Goal: Task Accomplishment & Management: Use online tool/utility

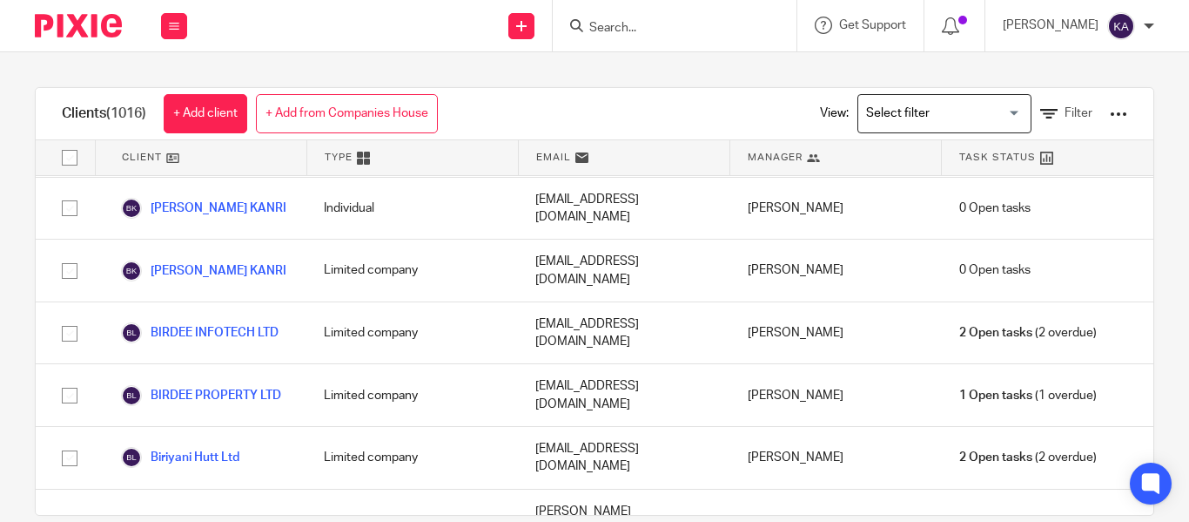
scroll to position [49843, 0]
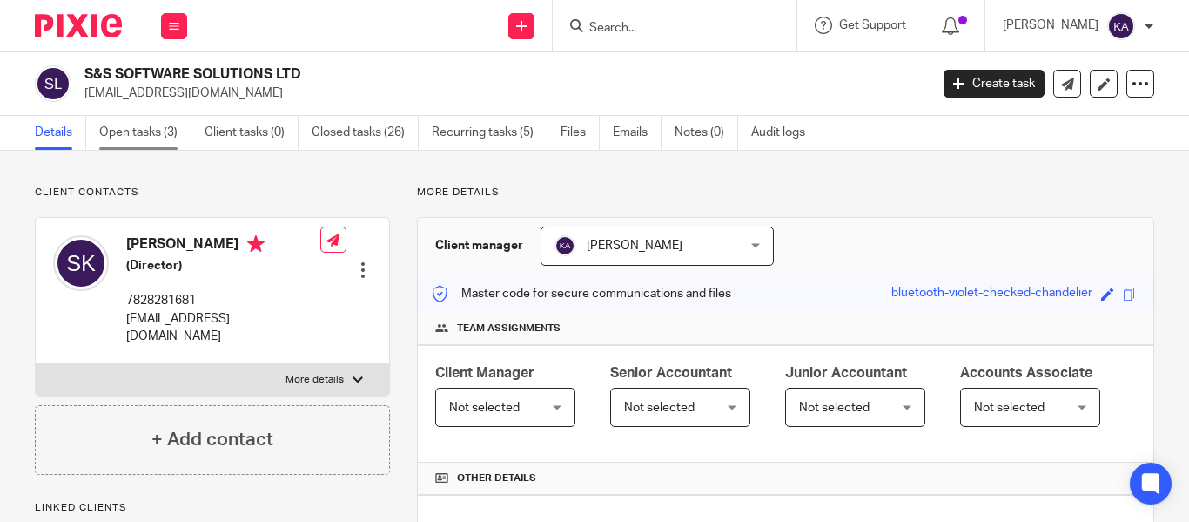
click at [169, 134] on link "Open tasks (3)" at bounding box center [145, 133] width 92 height 34
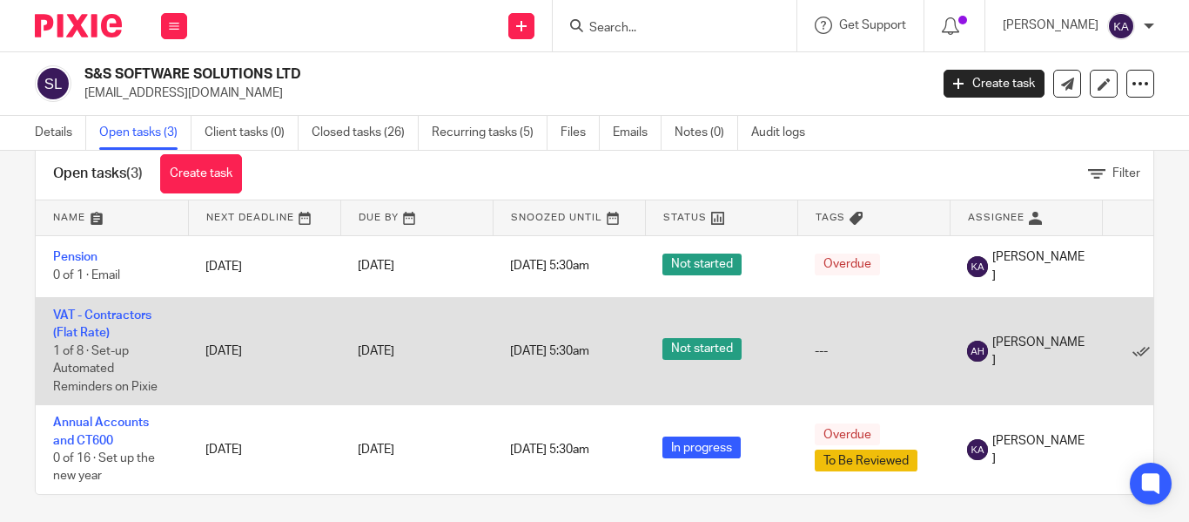
scroll to position [59, 0]
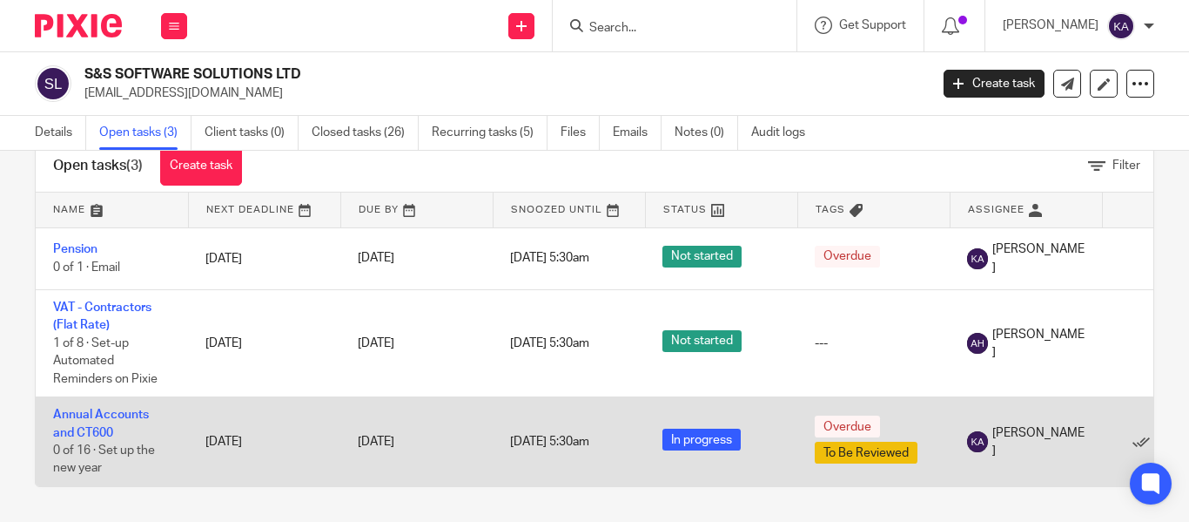
click at [108, 411] on td "Annual Accounts and CT600 0 of 16 · Set up the new year" at bounding box center [112, 441] width 152 height 89
click at [88, 412] on td "Annual Accounts and CT600 0 of 16 · Set up the new year" at bounding box center [112, 441] width 152 height 89
click at [111, 408] on link "Annual Accounts and CT600" at bounding box center [101, 423] width 96 height 30
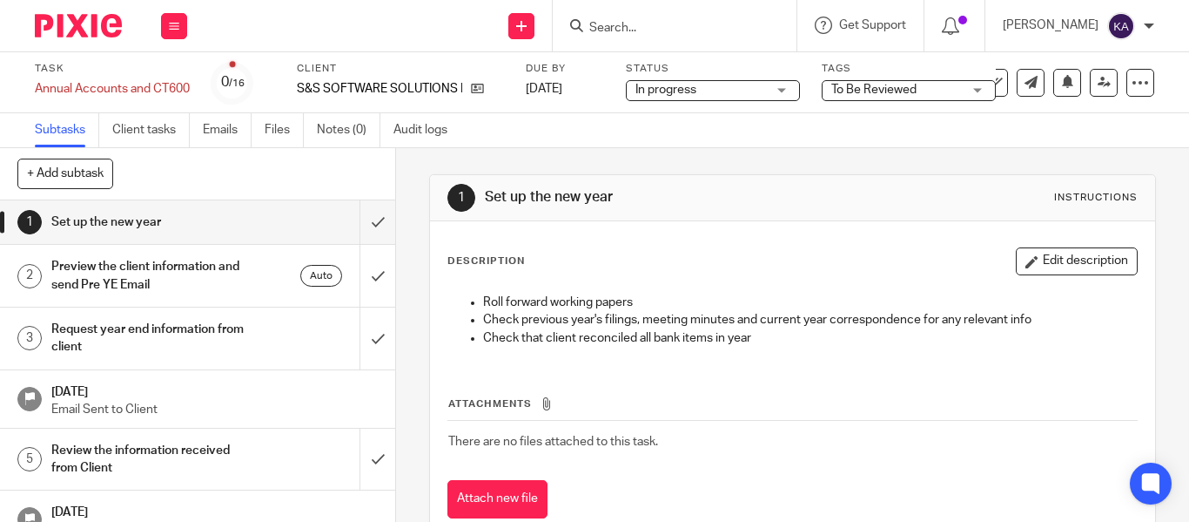
click at [886, 92] on span "To Be Reviewed" at bounding box center [874, 90] width 85 height 12
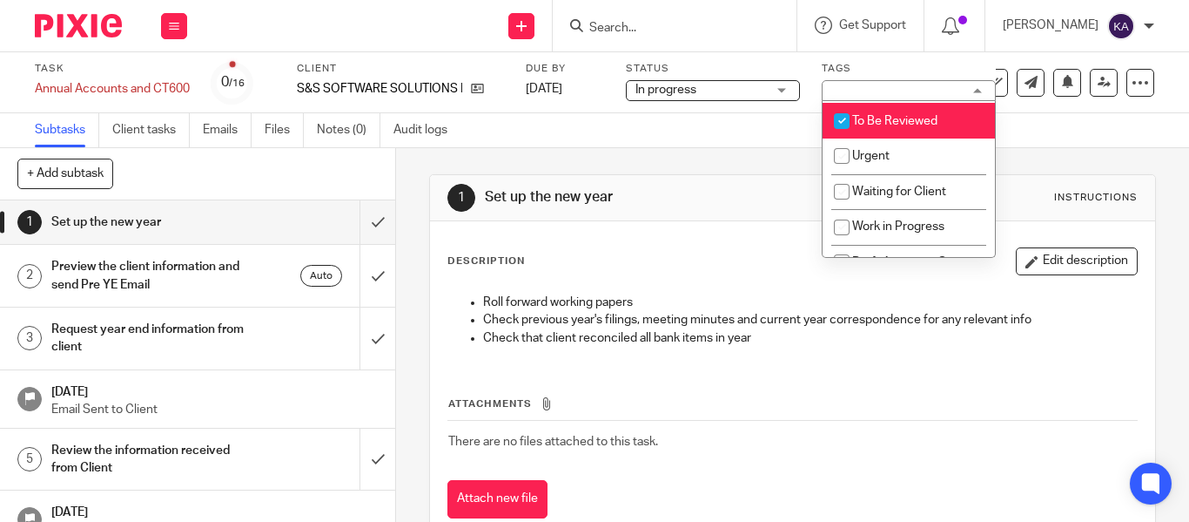
click at [848, 118] on input "checkbox" at bounding box center [841, 120] width 33 height 33
checkbox input "false"
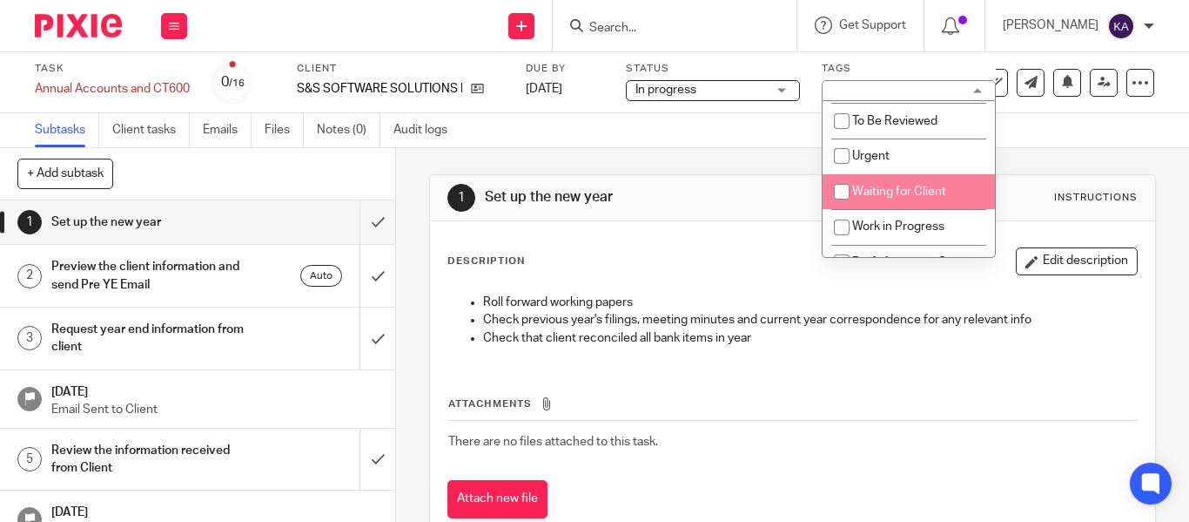
scroll to position [87, 0]
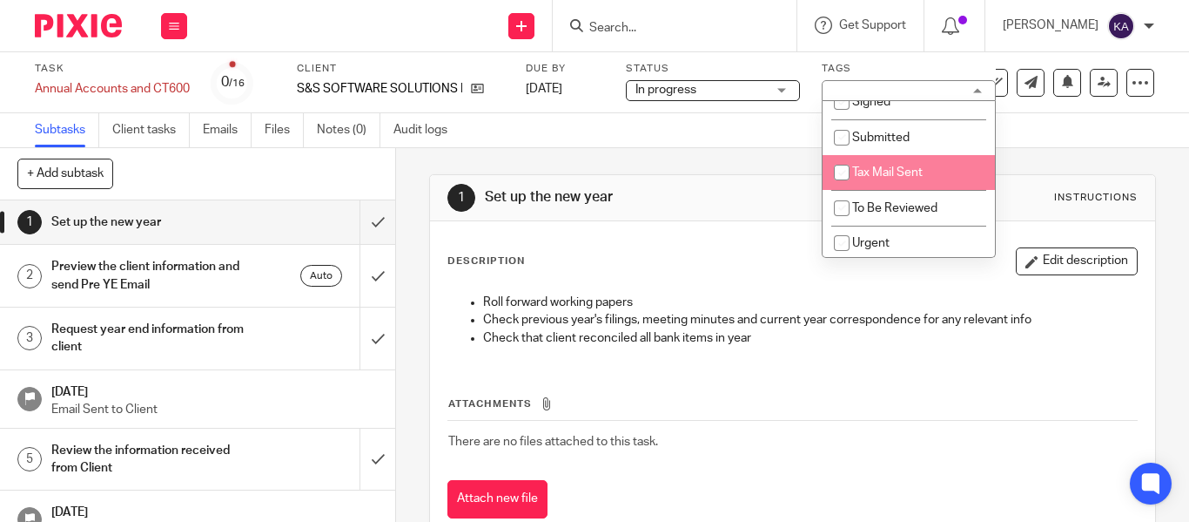
click at [834, 169] on input "checkbox" at bounding box center [841, 172] width 33 height 33
checkbox input "true"
click at [717, 190] on h1 "Set up the new year" at bounding box center [657, 197] width 345 height 18
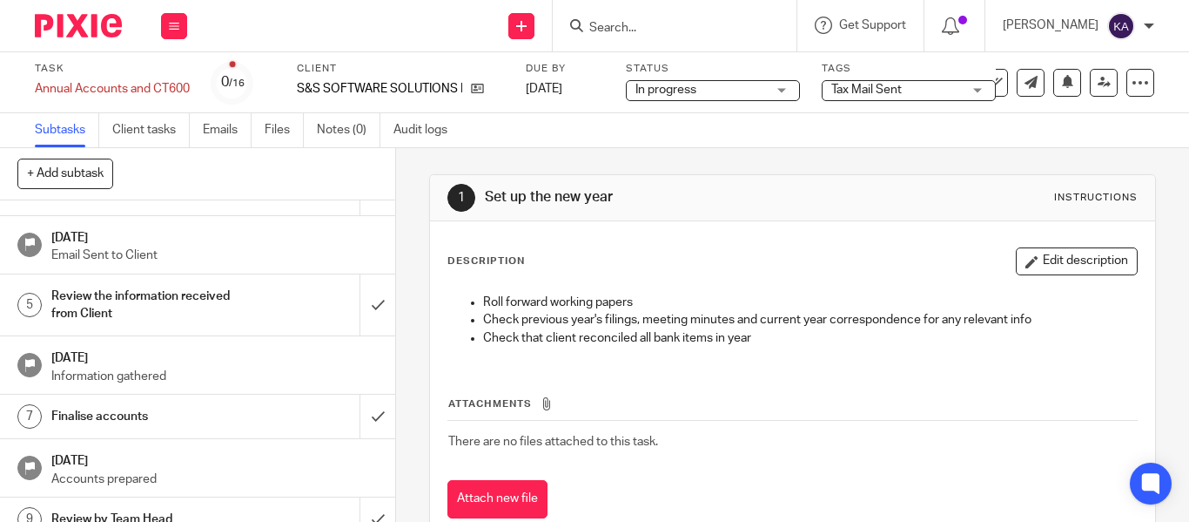
scroll to position [0, 0]
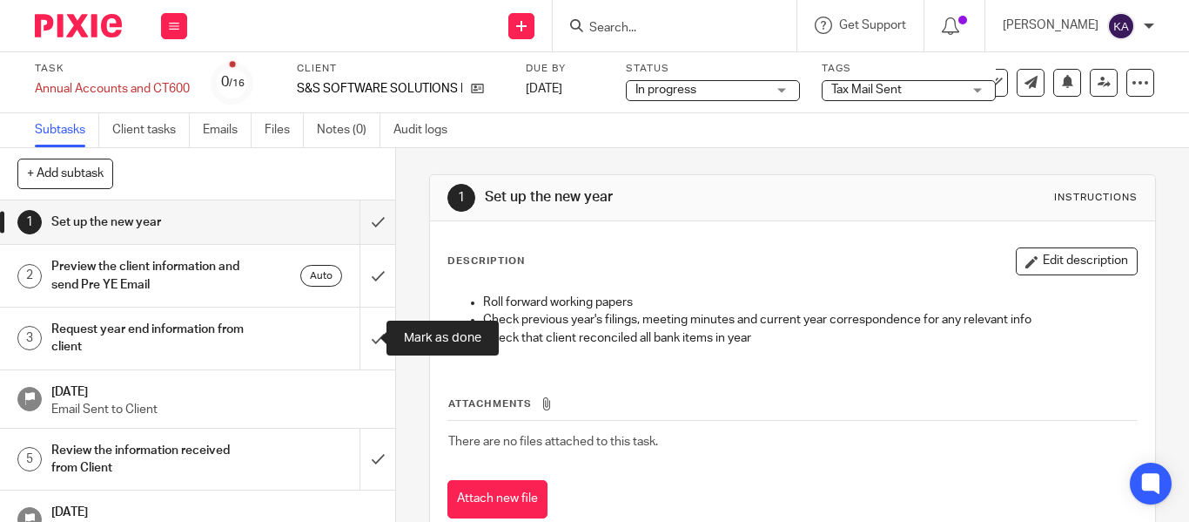
drag, startPoint x: 366, startPoint y: 334, endPoint x: 356, endPoint y: 371, distance: 37.8
click at [365, 335] on input "submit" at bounding box center [197, 338] width 395 height 62
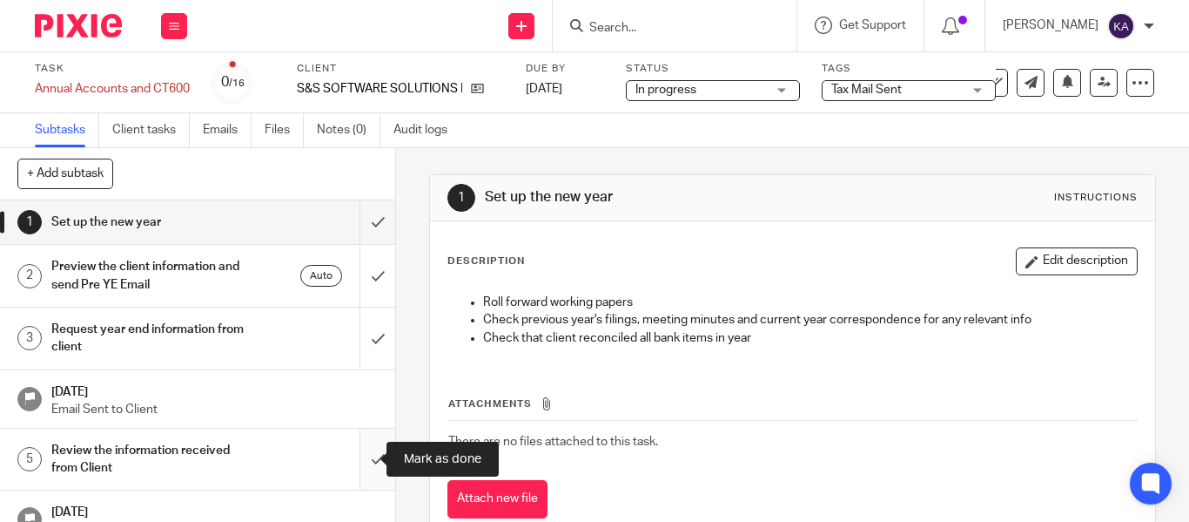
click at [354, 446] on input "submit" at bounding box center [197, 459] width 395 height 62
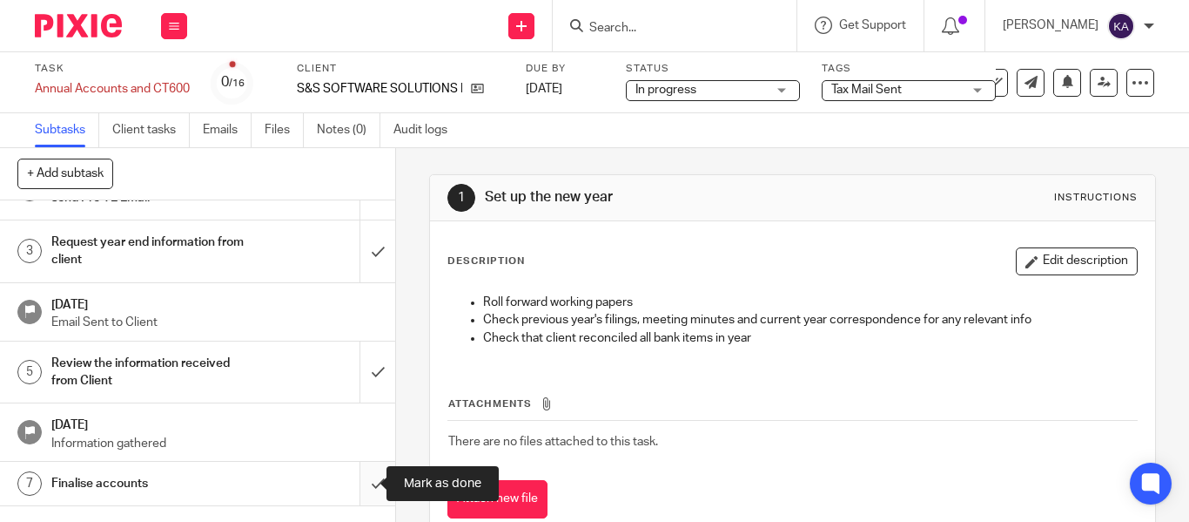
click at [355, 468] on input "submit" at bounding box center [197, 483] width 395 height 44
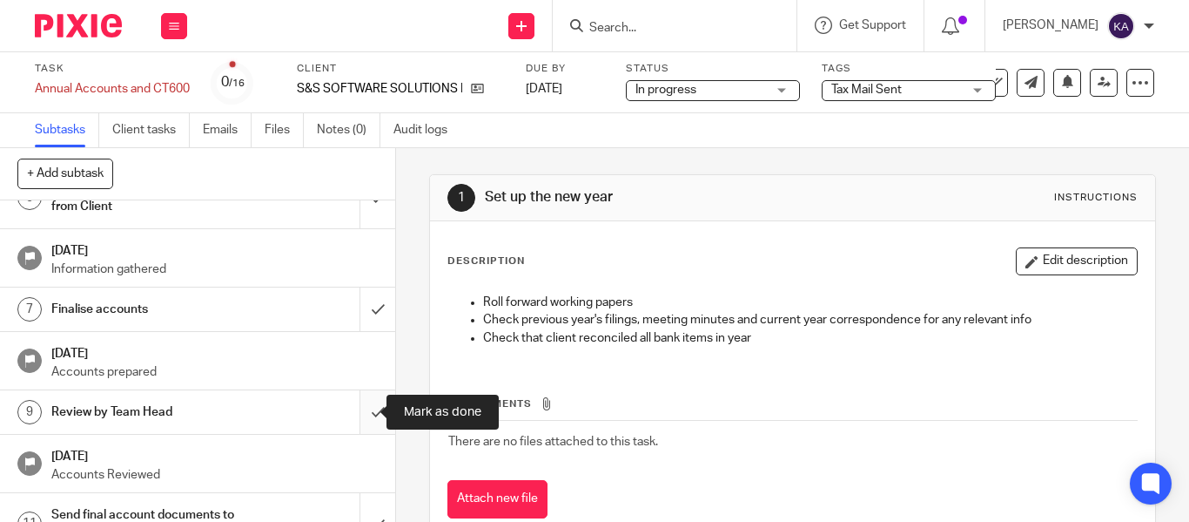
click at [359, 423] on input "submit" at bounding box center [197, 412] width 395 height 44
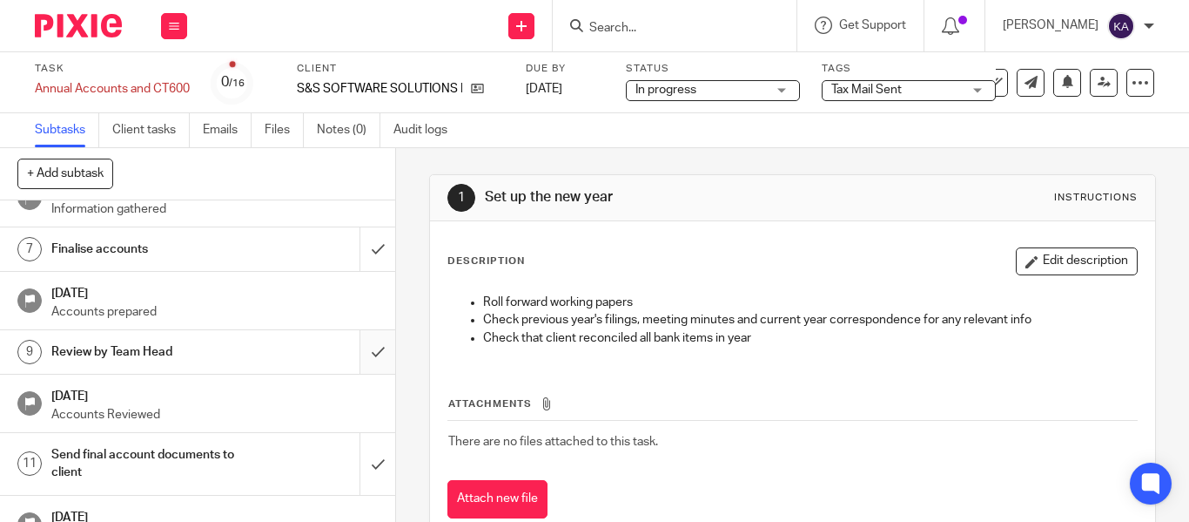
scroll to position [348, 0]
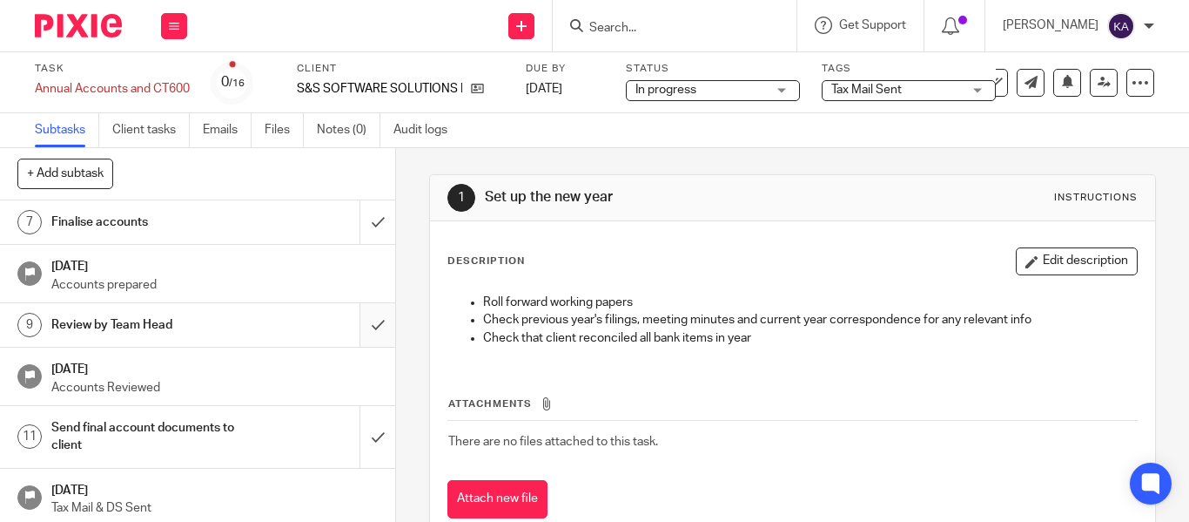
click at [359, 423] on input "submit" at bounding box center [197, 437] width 395 height 62
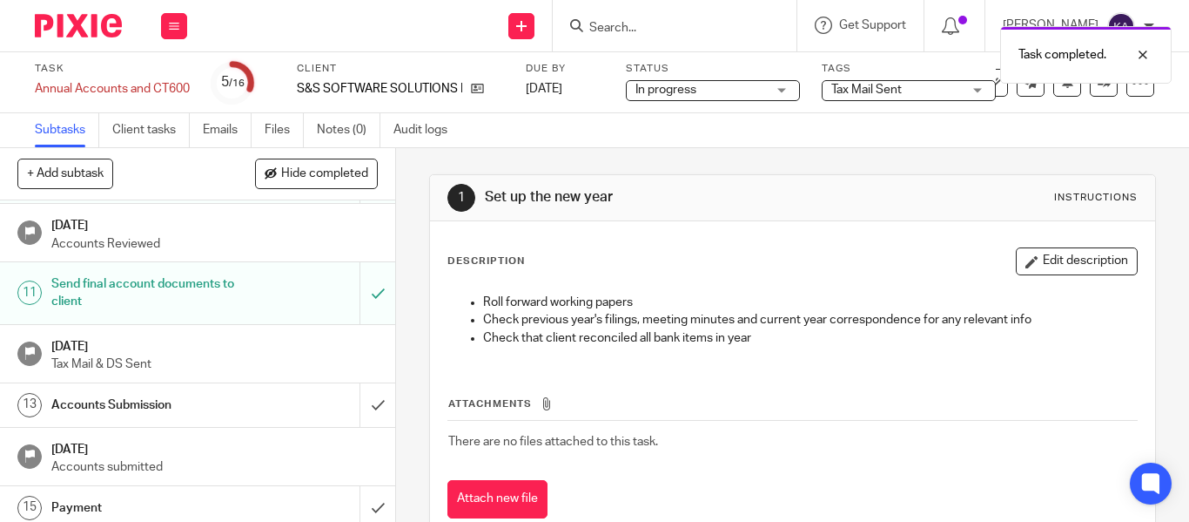
scroll to position [522, 0]
